Goal: Use online tool/utility: Use online tool/utility

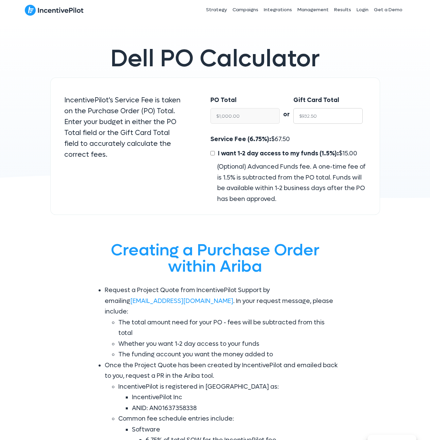
click at [326, 117] on input "$932.50" at bounding box center [327, 116] width 69 height 16
type input "$9"
type input "$9.65"
type input "$90"
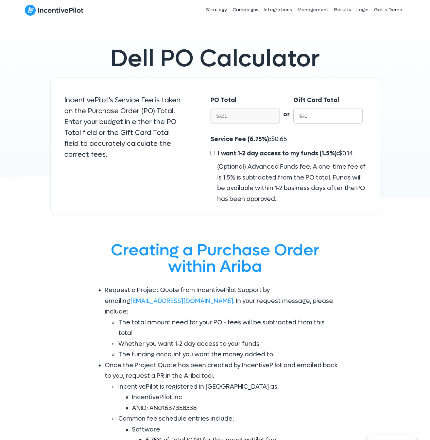
type input "$96.51"
type input "$900"
type input "$965.15"
type input "$9000"
type input "$9,651.47"
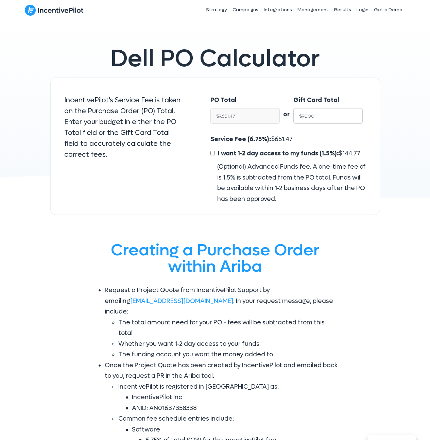
click at [340, 111] on input "$9000" at bounding box center [327, 116] width 69 height 16
click at [295, 132] on div "Gift Card Total $9000" at bounding box center [331, 111] width 76 height 46
click at [280, 139] on span "651.47" at bounding box center [284, 139] width 18 height 8
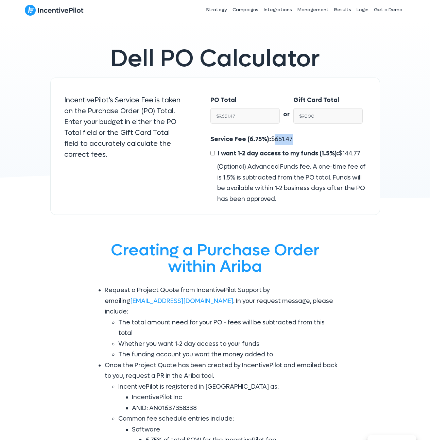
copy span "651.47"
click at [310, 116] on input "$9000" at bounding box center [327, 116] width 69 height 16
click at [252, 116] on input "$9,651.47" at bounding box center [244, 116] width 69 height 16
click at [253, 116] on input "$9,651.47" at bounding box center [244, 116] width 69 height 16
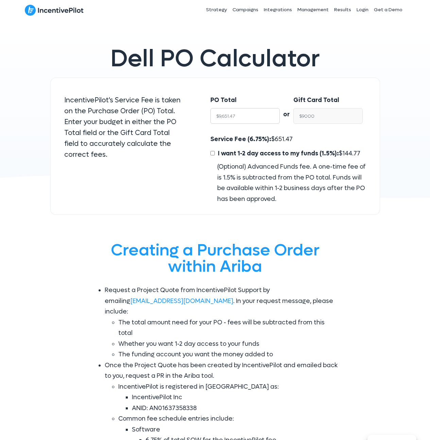
type input "$9,000.00"
click at [298, 141] on div "Service Fee (6.75%): $ 651.47 I want 1-2 day access to my funds (1.5%): $ 144.7…" at bounding box center [287, 169] width 155 height 70
click at [312, 117] on input "$9,000.00" at bounding box center [327, 116] width 69 height 16
